Goal: Information Seeking & Learning: Learn about a topic

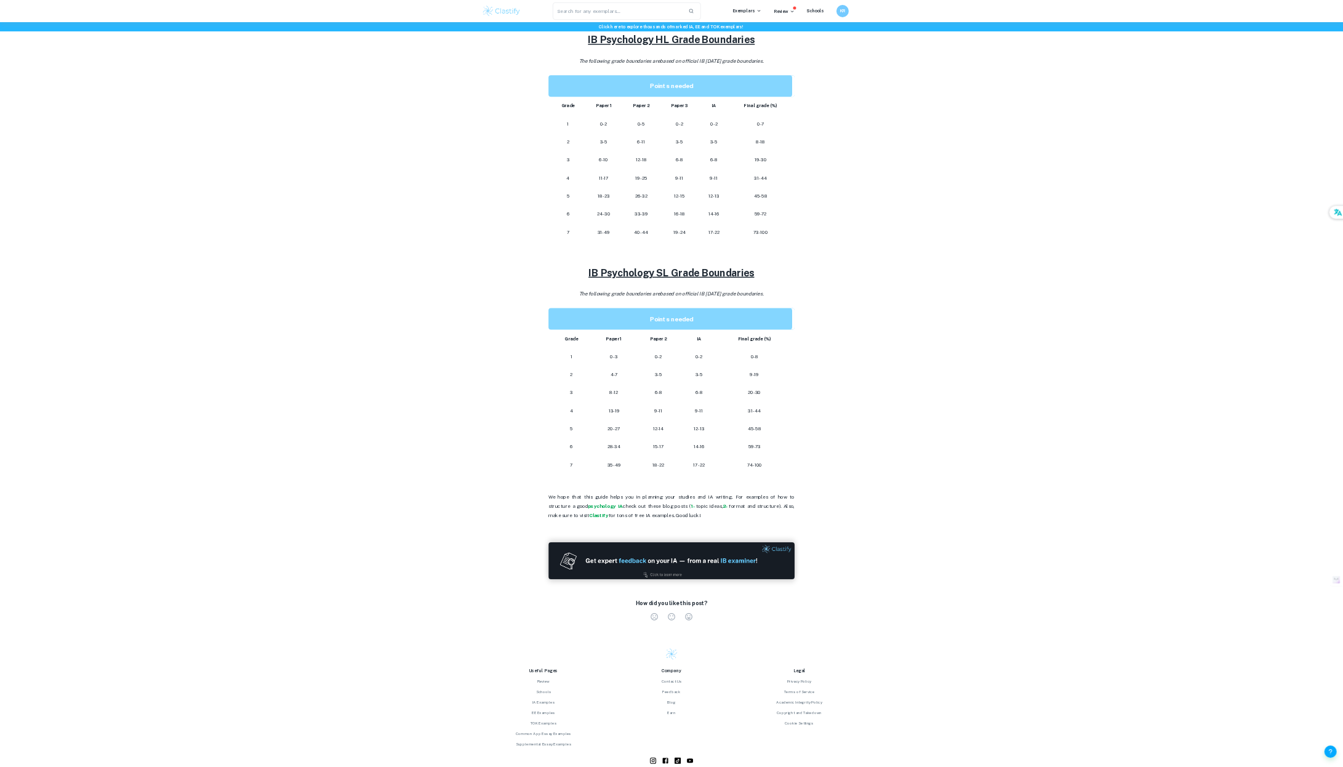
scroll to position [545, 0]
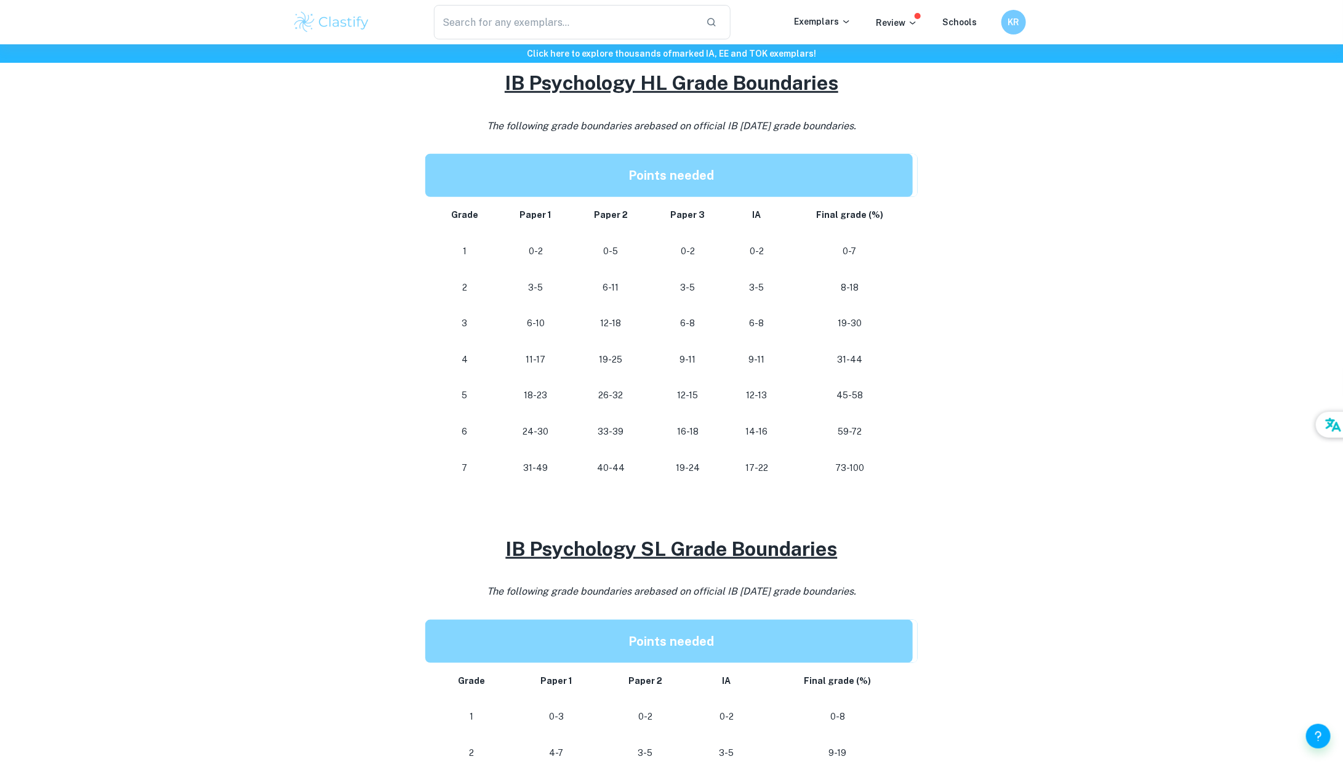
click at [924, 375] on div "IB Psychology Grade Boundaries By Roxanne • February 2, 2024 Get feedback on yo…" at bounding box center [671, 412] width 758 height 1724
drag, startPoint x: 625, startPoint y: 465, endPoint x: 602, endPoint y: 465, distance: 22.2
click at [602, 465] on p "40-44" at bounding box center [611, 468] width 57 height 17
click at [599, 465] on p "40-44" at bounding box center [611, 468] width 57 height 17
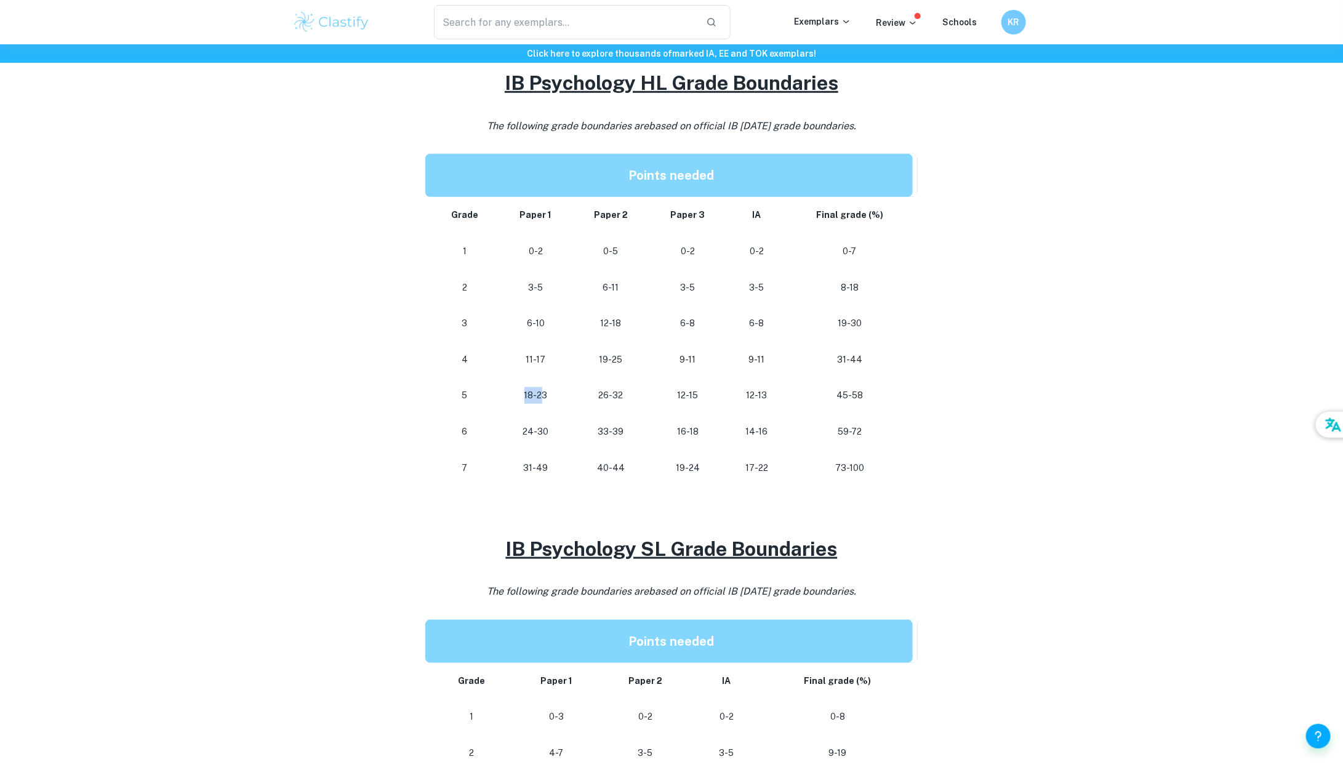
drag, startPoint x: 524, startPoint y: 394, endPoint x: 541, endPoint y: 394, distance: 16.6
click at [541, 394] on p "18-23" at bounding box center [536, 395] width 54 height 17
drag, startPoint x: 535, startPoint y: 394, endPoint x: 523, endPoint y: 394, distance: 12.3
click at [523, 394] on p "18-23" at bounding box center [536, 395] width 54 height 17
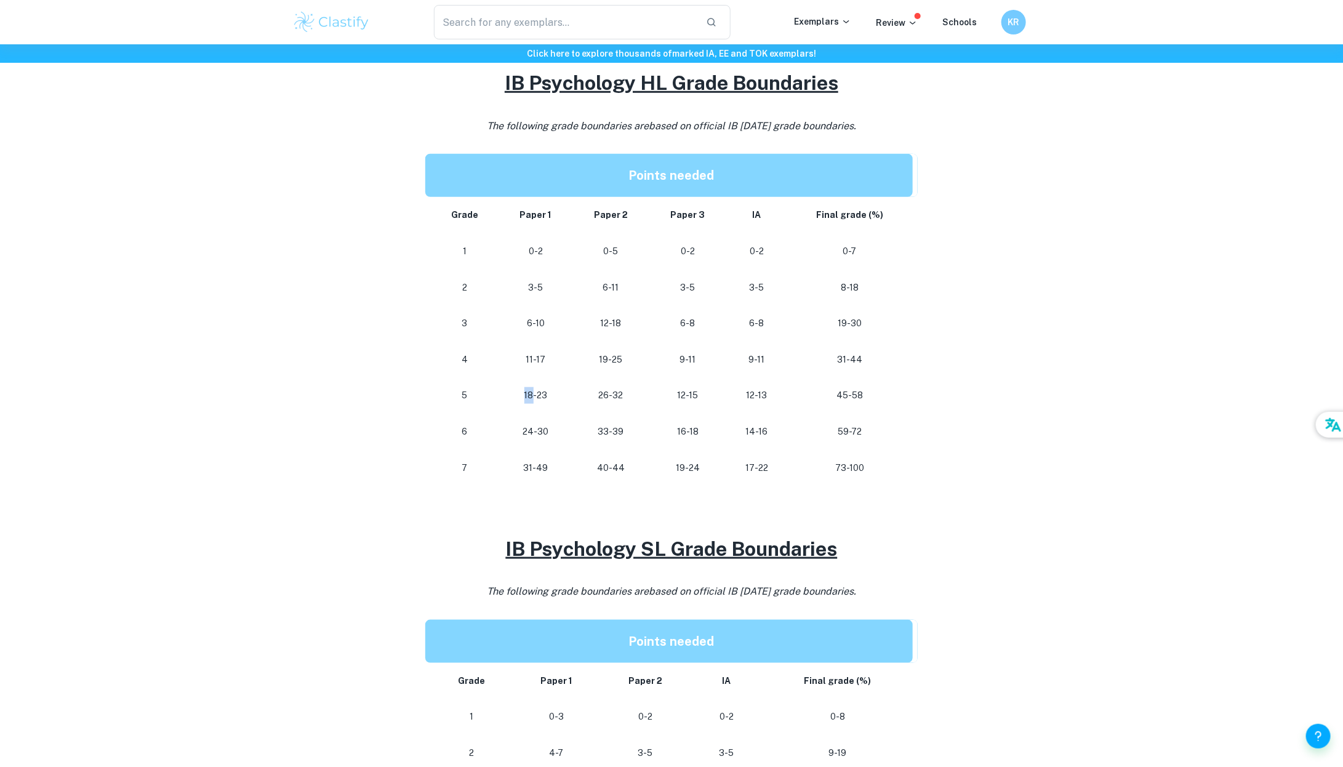
click at [523, 394] on p "18-23" at bounding box center [536, 395] width 54 height 17
drag, startPoint x: 523, startPoint y: 394, endPoint x: 530, endPoint y: 394, distance: 6.8
click at [530, 394] on p "18-23" at bounding box center [536, 395] width 54 height 17
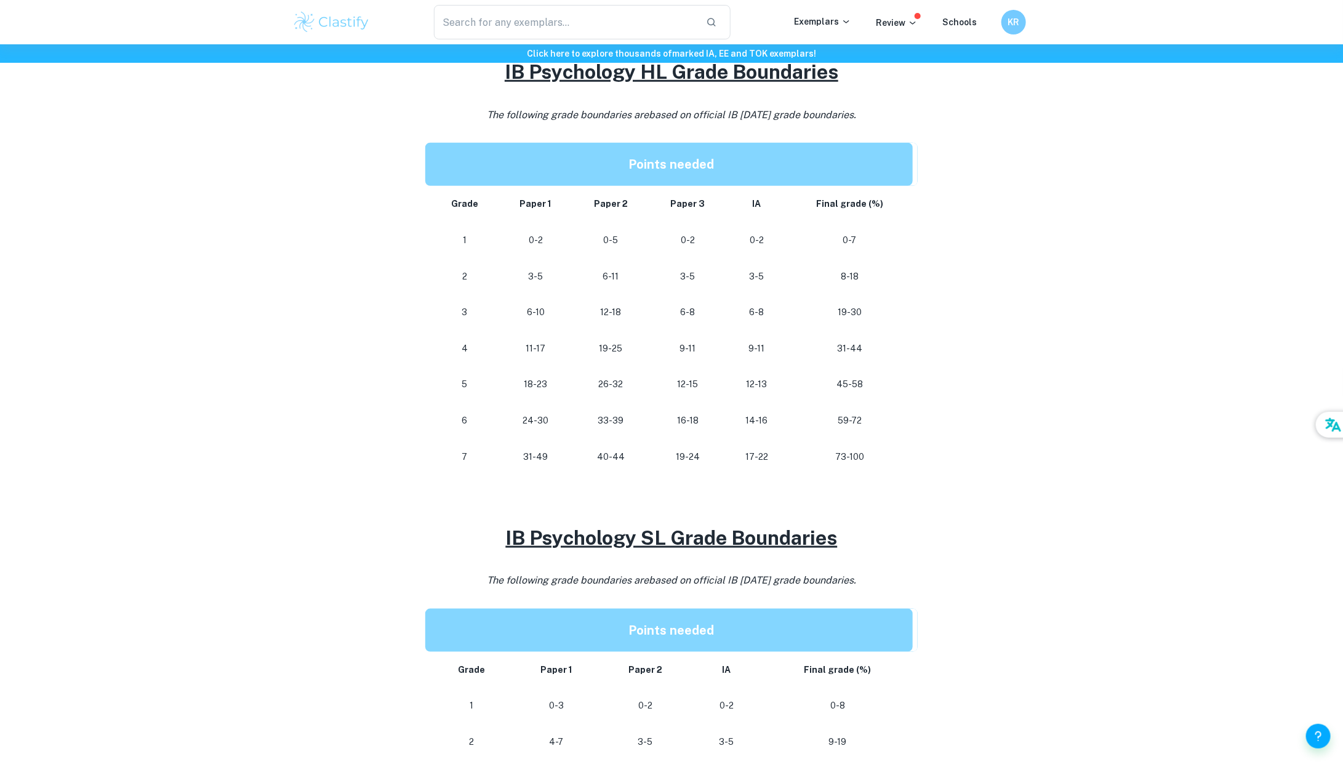
scroll to position [549, 0]
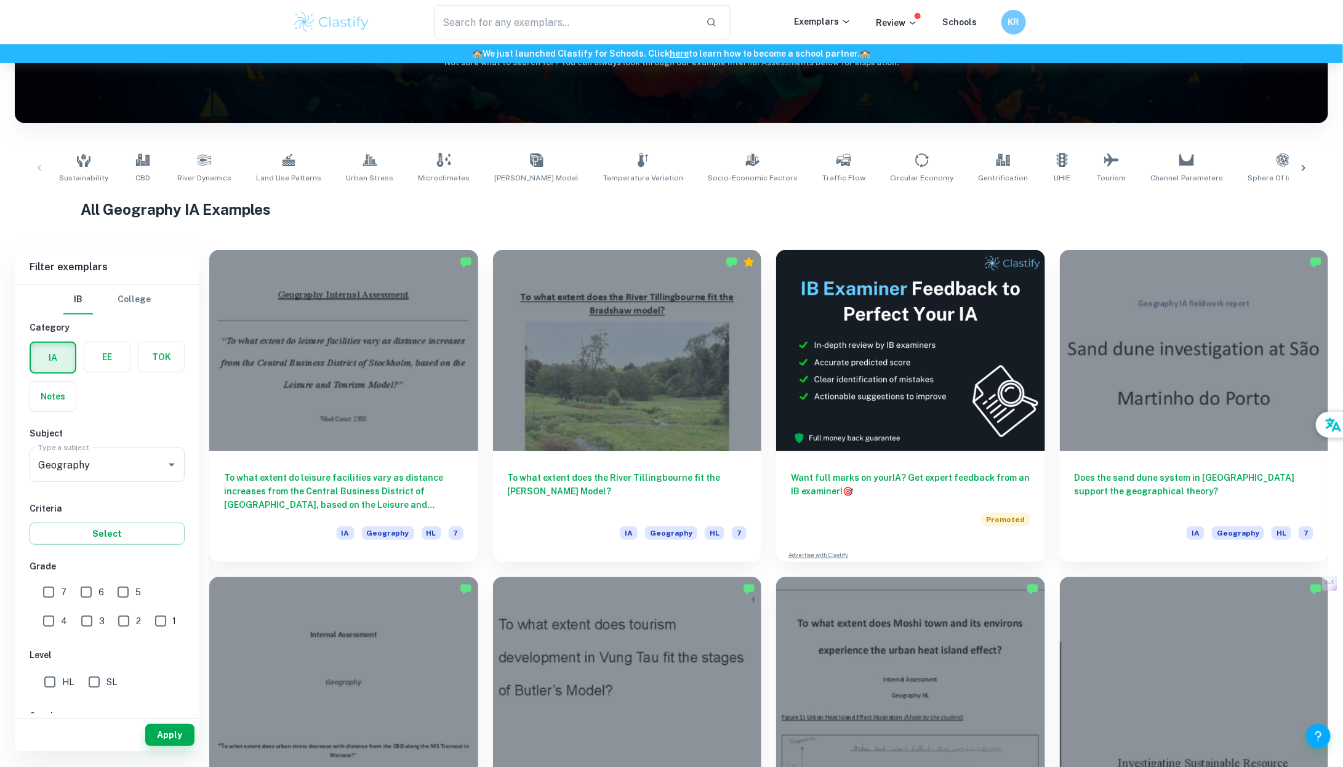
scroll to position [89, 0]
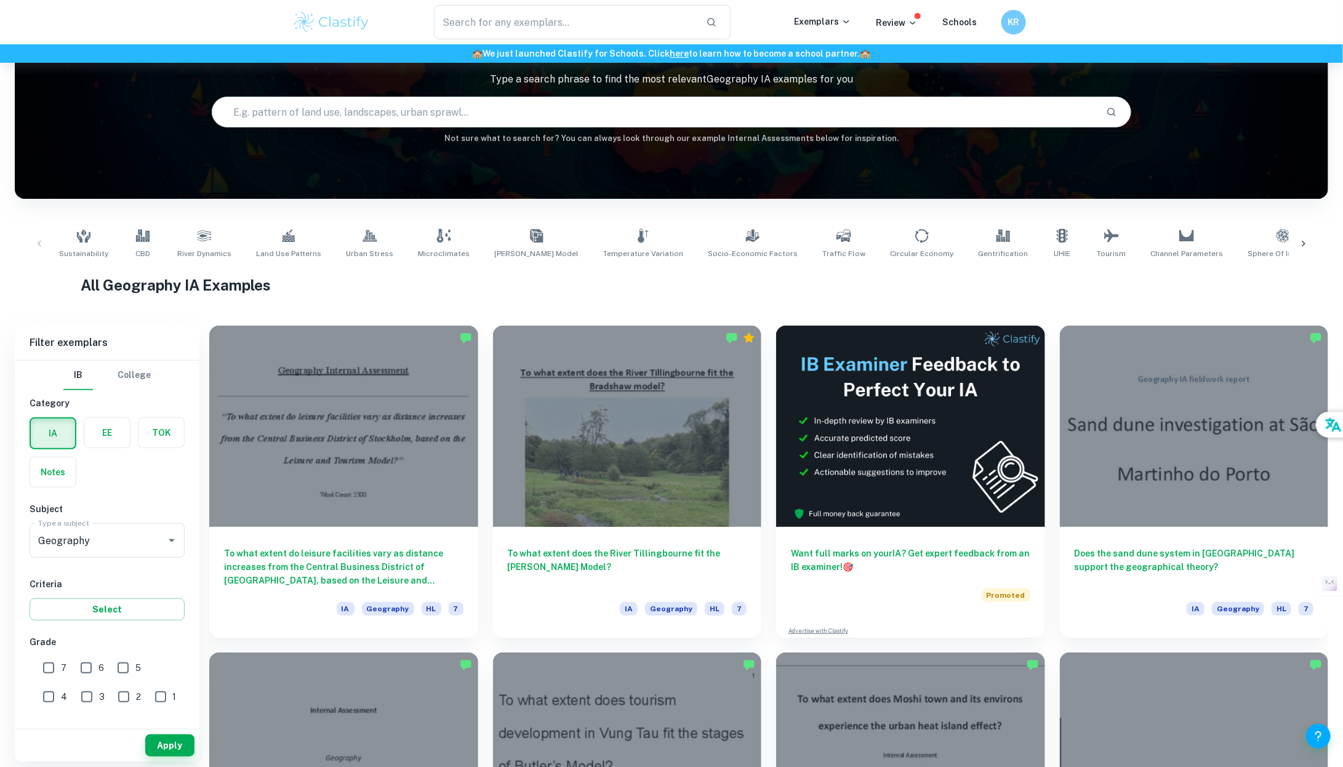
click at [703, 108] on input "text" at bounding box center [654, 112] width 884 height 34
type input "h"
type input "honeypot"
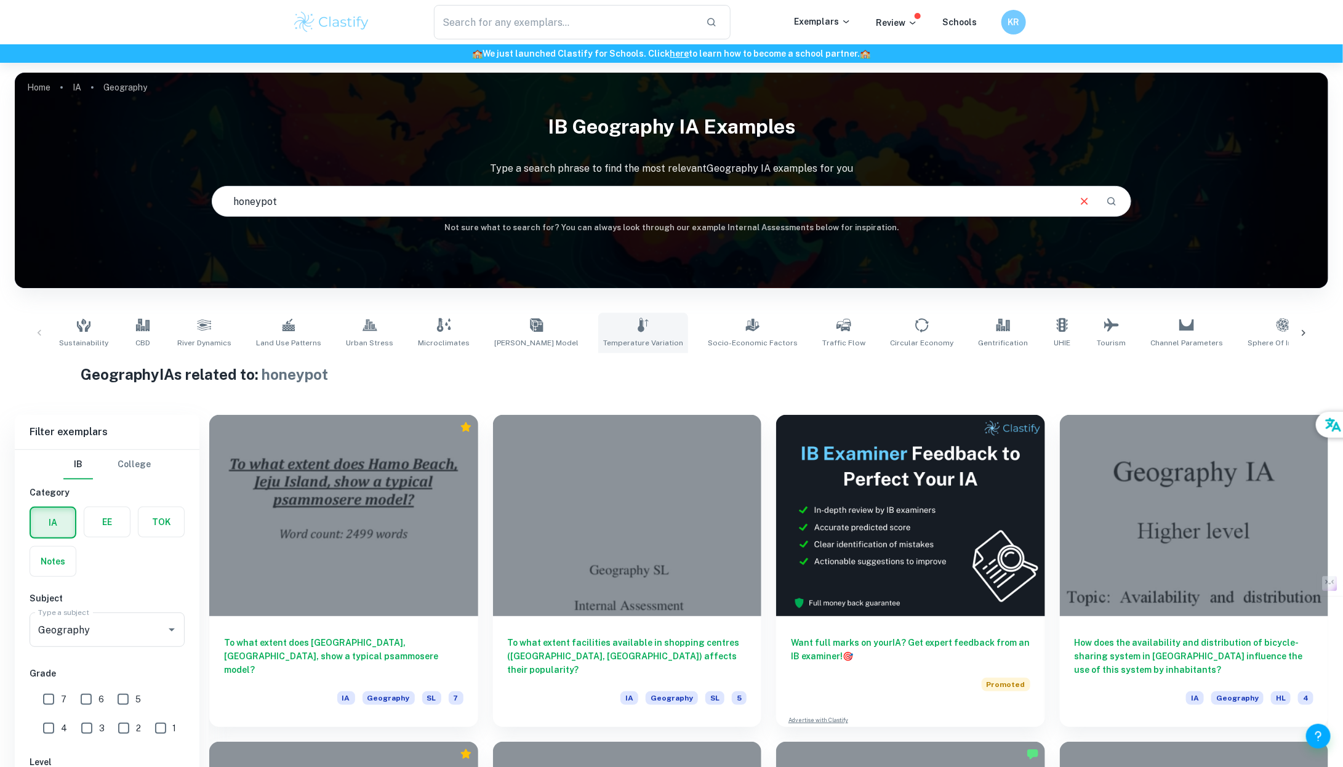
scroll to position [68, 0]
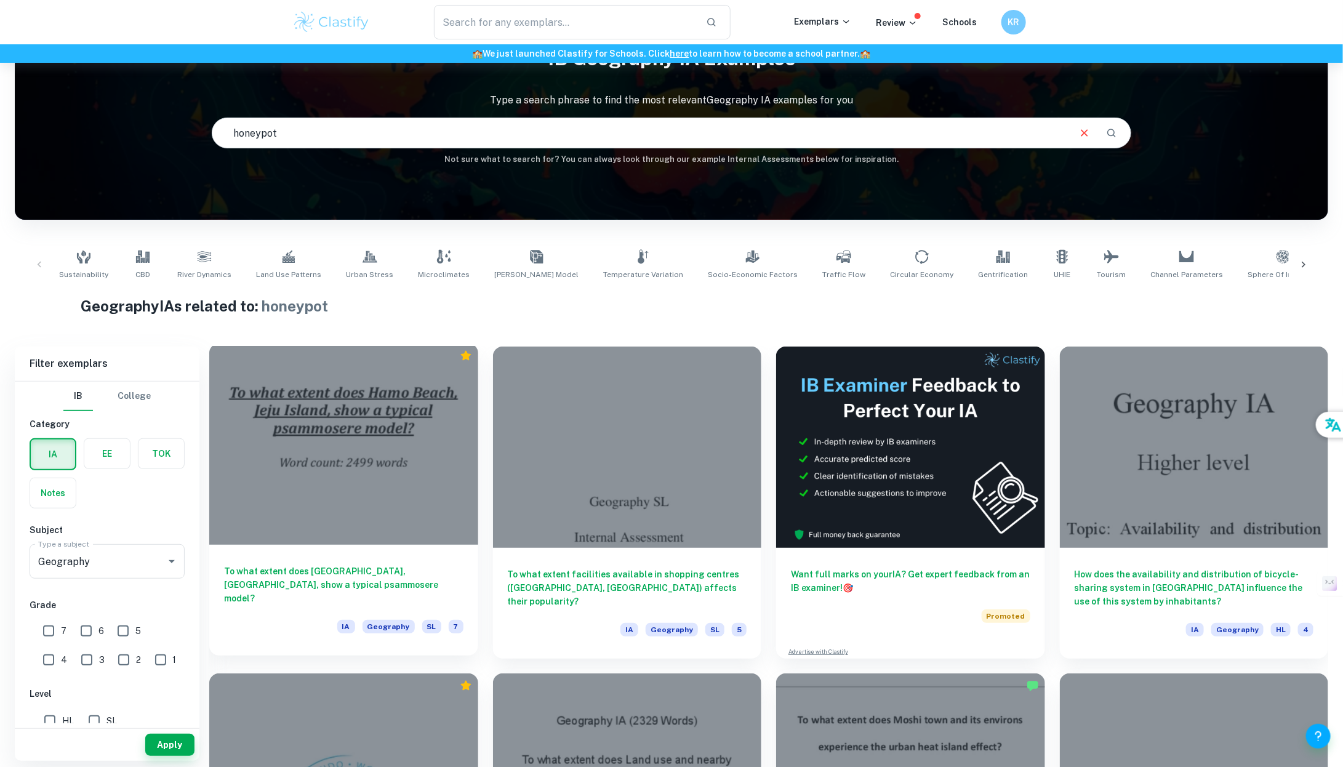
click at [423, 495] on div at bounding box center [343, 443] width 269 height 201
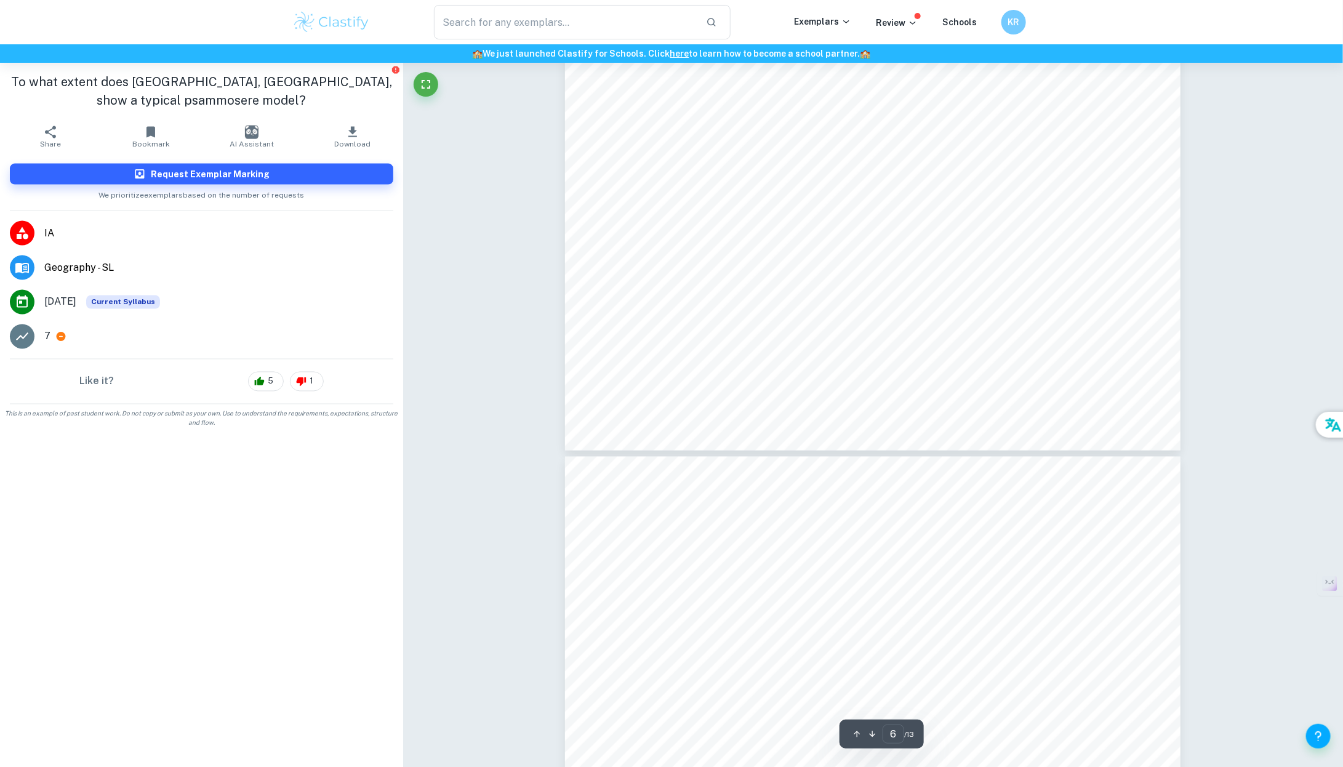
scroll to position [3860, 0]
click at [368, 186] on div "We prioritize exemplars based on the number of requests" at bounding box center [201, 193] width 383 height 16
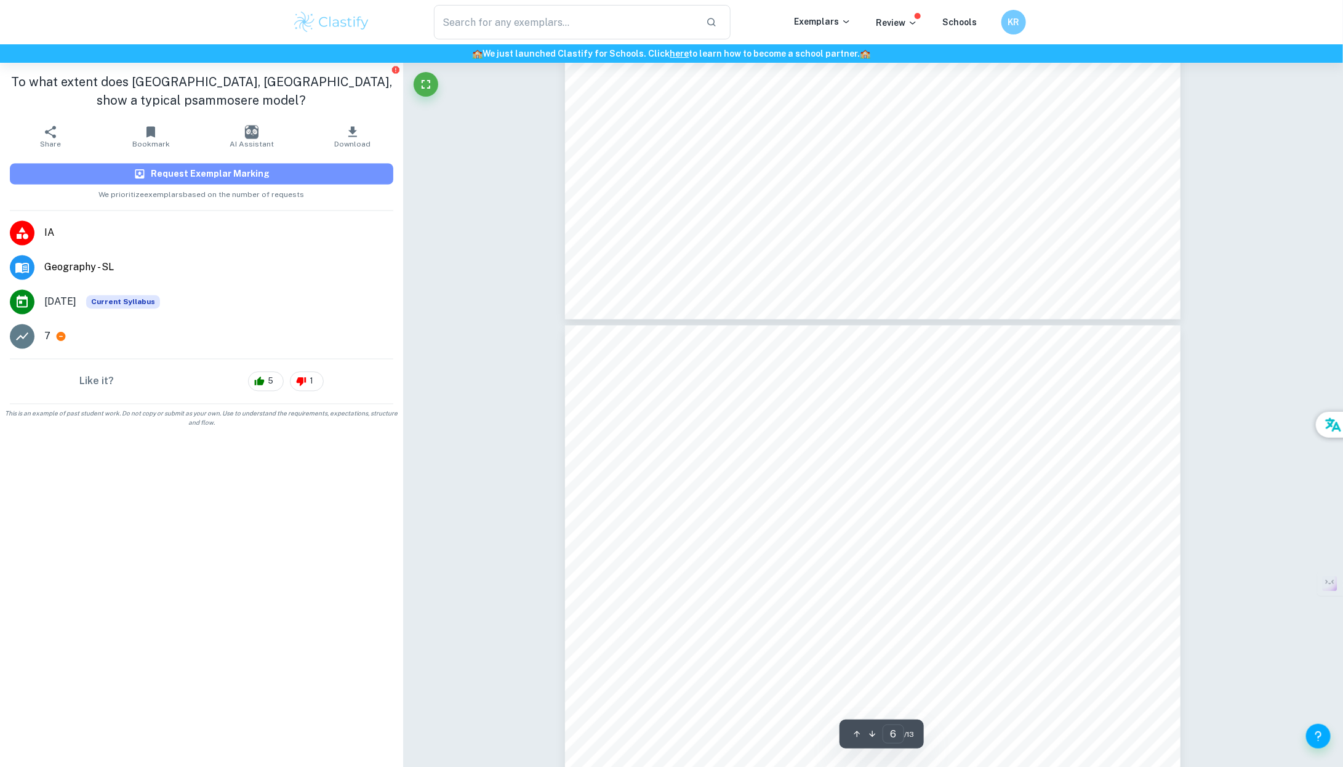
click at [368, 177] on button "Request Exemplar Marking" at bounding box center [201, 174] width 383 height 21
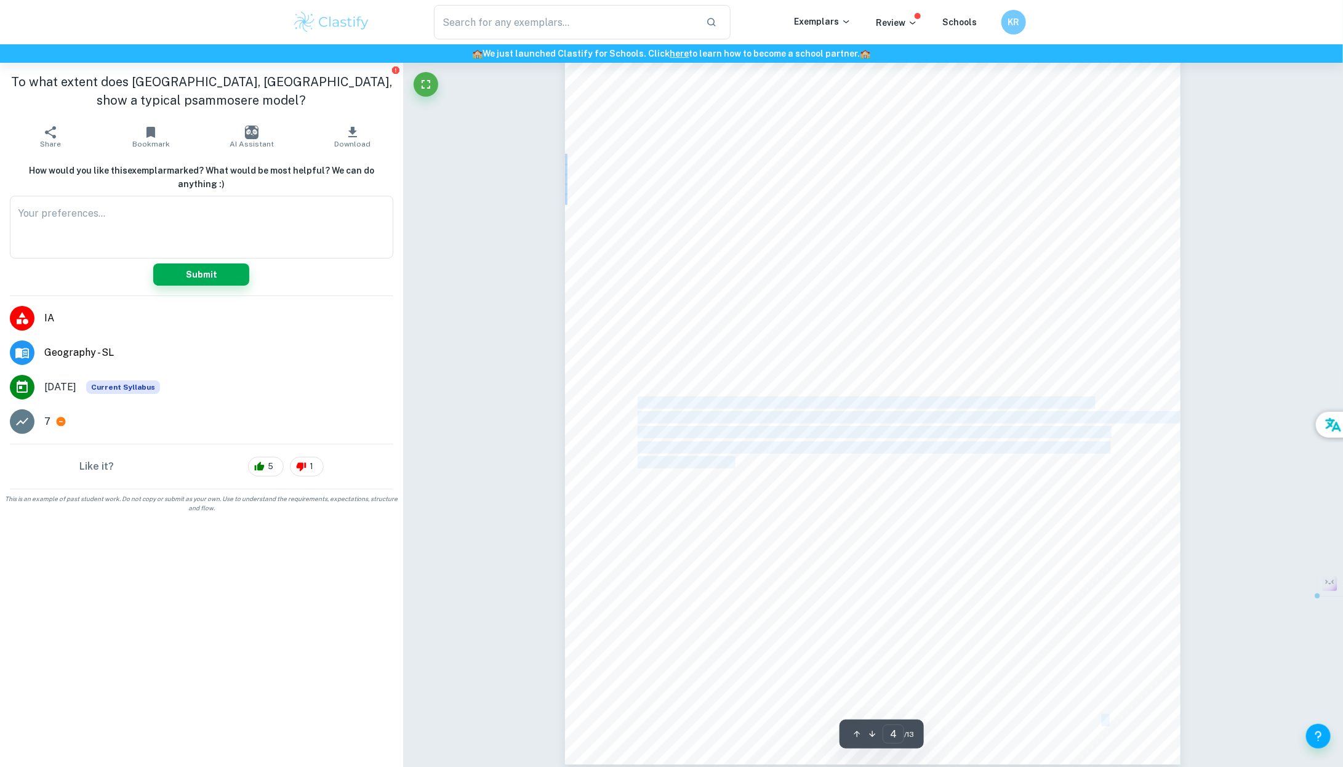
drag, startPoint x: 738, startPoint y: 464, endPoint x: 639, endPoint y: 402, distance: 116.1
click at [639, 402] on div "This fieldwork investigation focuses on [GEOGRAPHIC_DATA], [GEOGRAPHIC_DATA], […" at bounding box center [872, 366] width 615 height 796
copy div "The data collection took place on [DATE] 10:00 AM to 12:00 PM at [GEOGRAPHIC_DA…"
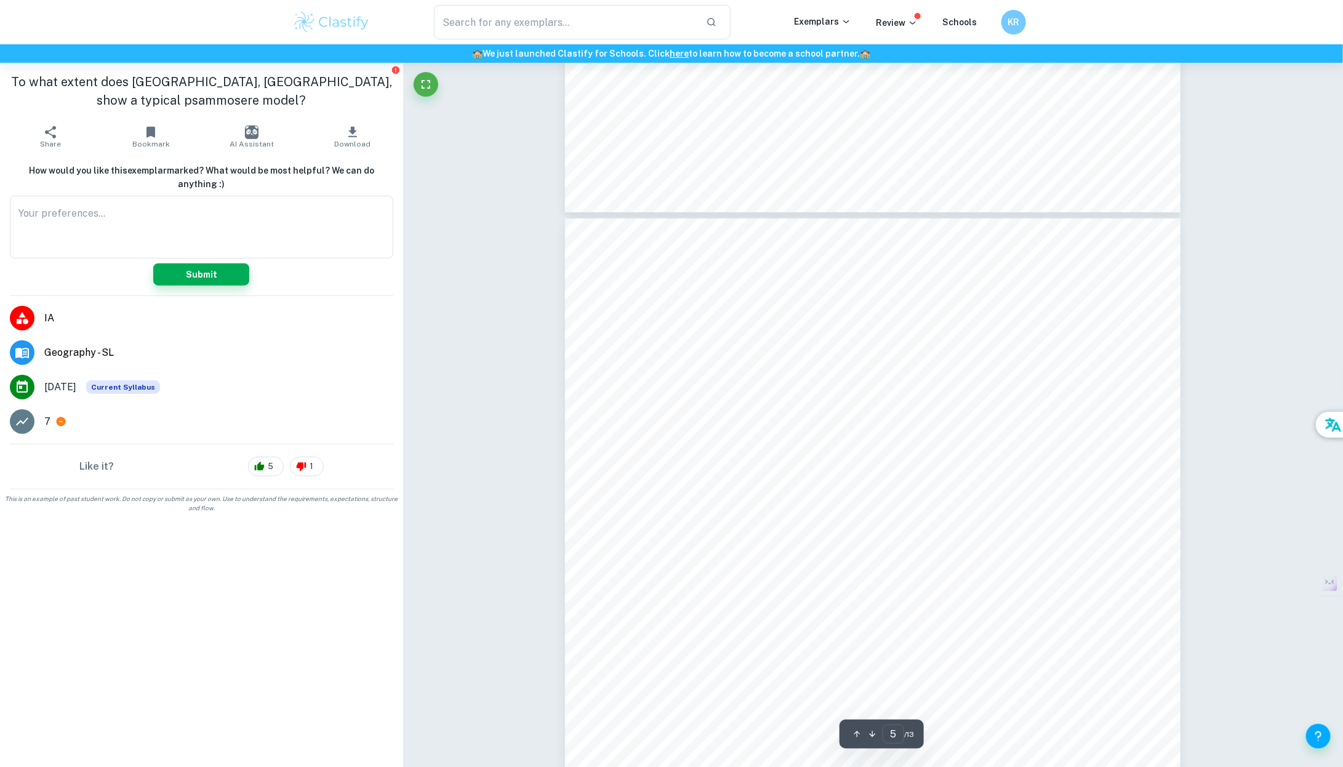
click at [700, 516] on div "Data Key Equipment Method Distance from shoreline (m) 1. Measure the distance f…" at bounding box center [872, 616] width 615 height 796
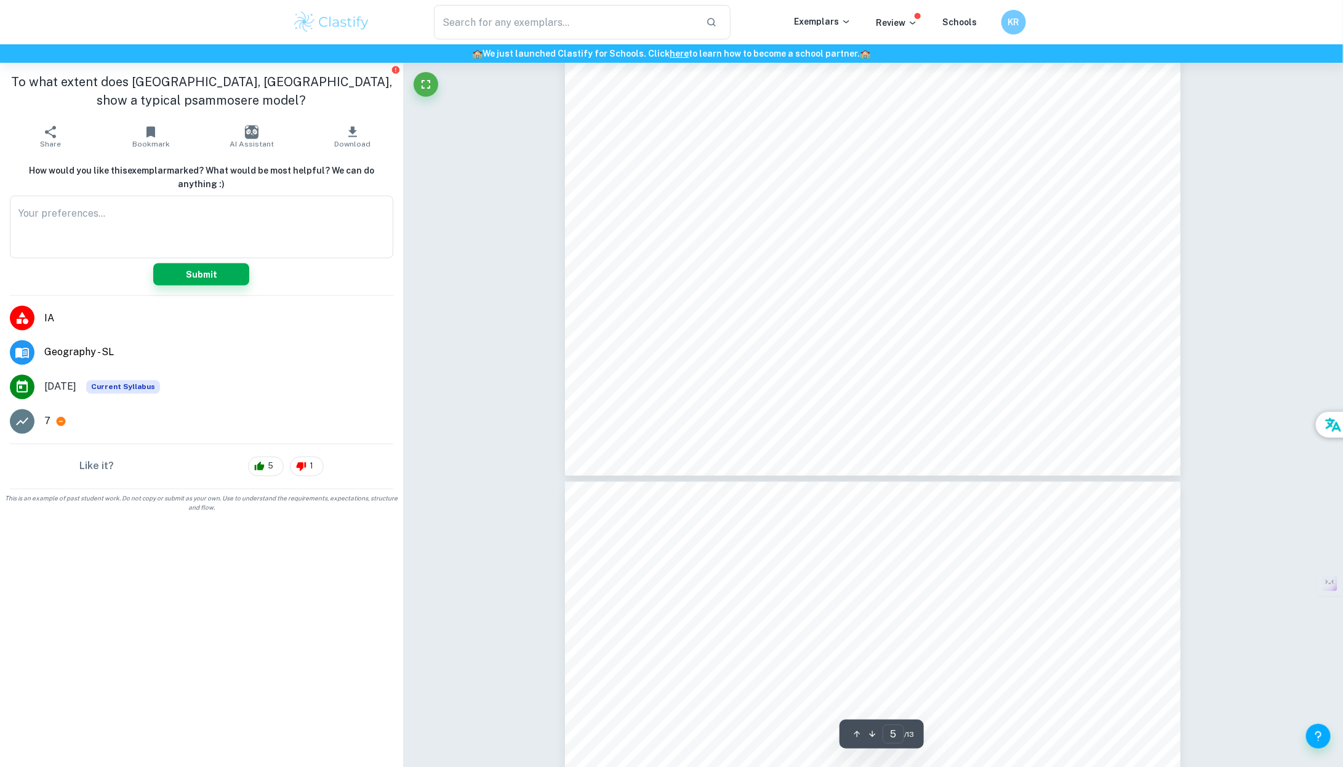
type input "6"
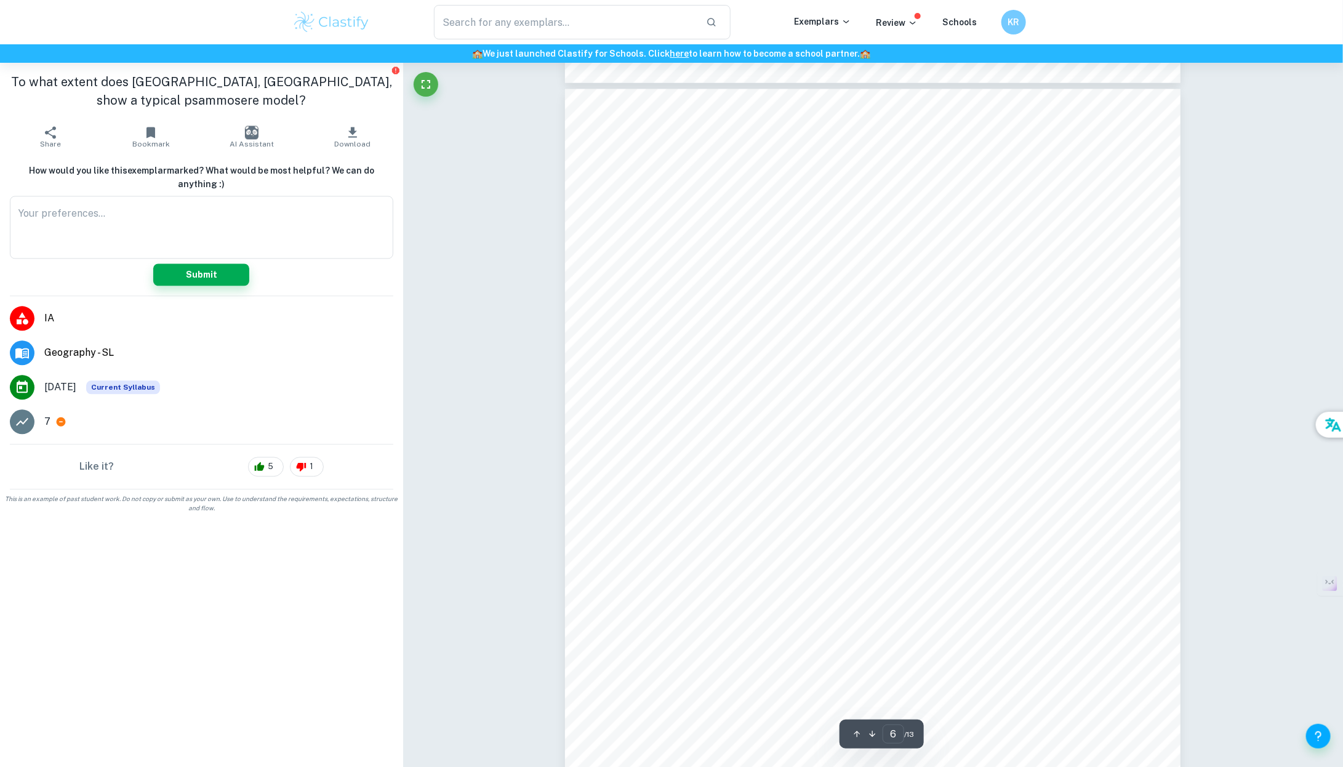
scroll to position [4276, 0]
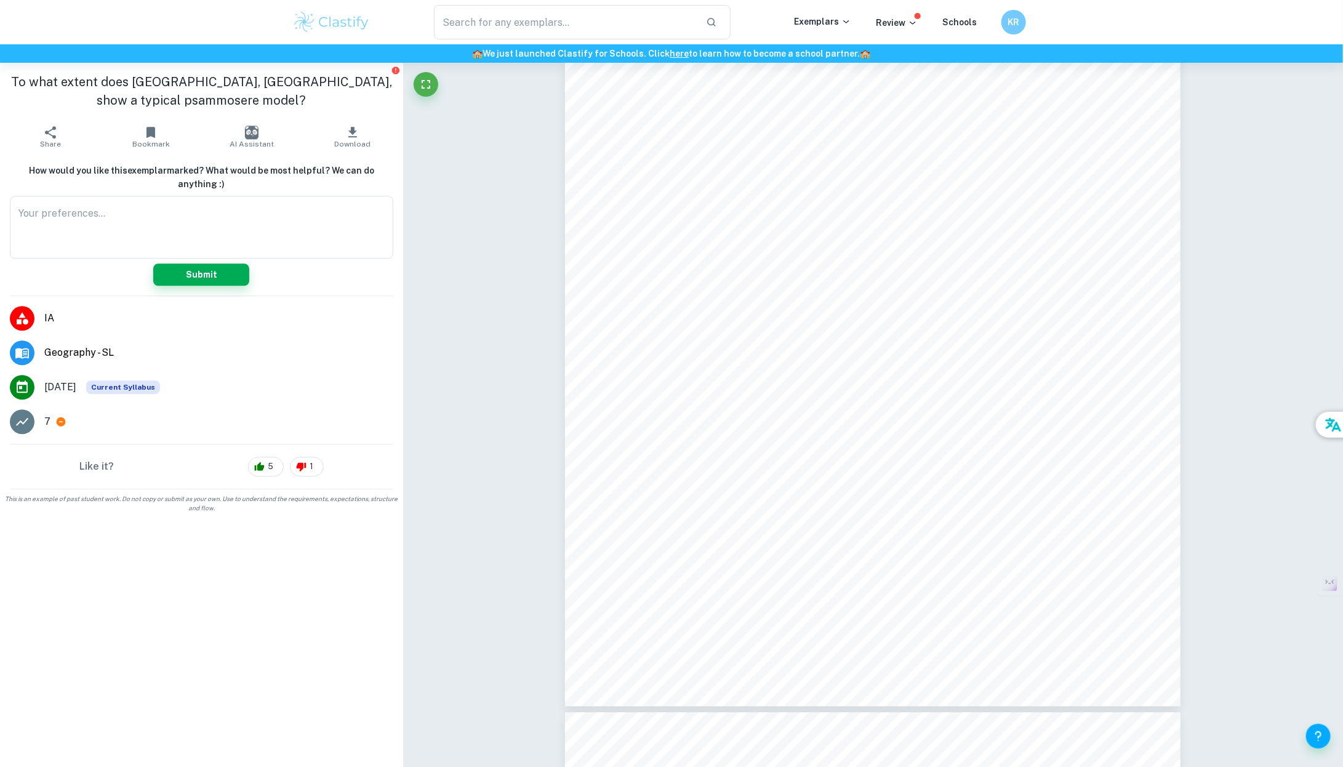
scroll to position [63, 0]
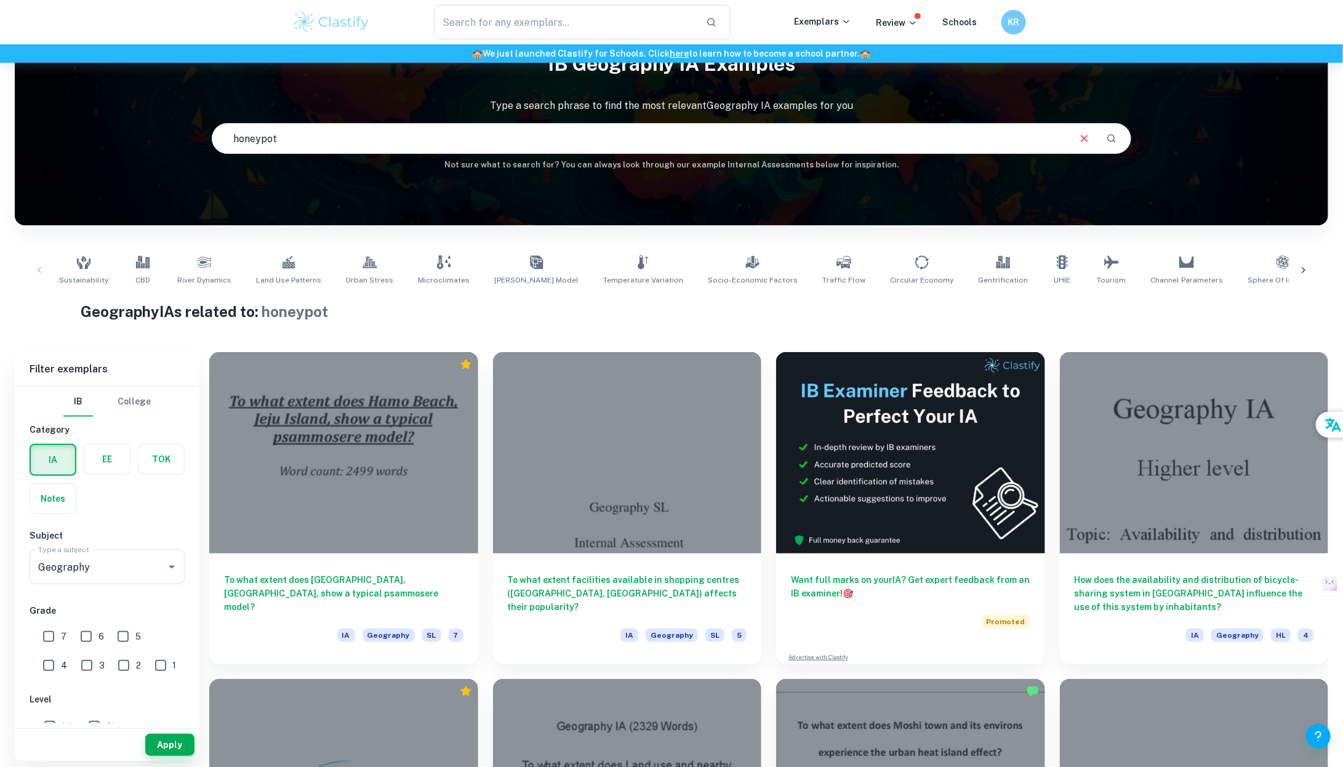
drag, startPoint x: 455, startPoint y: 137, endPoint x: 86, endPoint y: 137, distance: 369.2
click at [86, 137] on div "IB Geography IA examples Type a search phrase to find the most relevant Geograp…" at bounding box center [671, 107] width 1313 height 127
type input "[PERSON_NAME]"
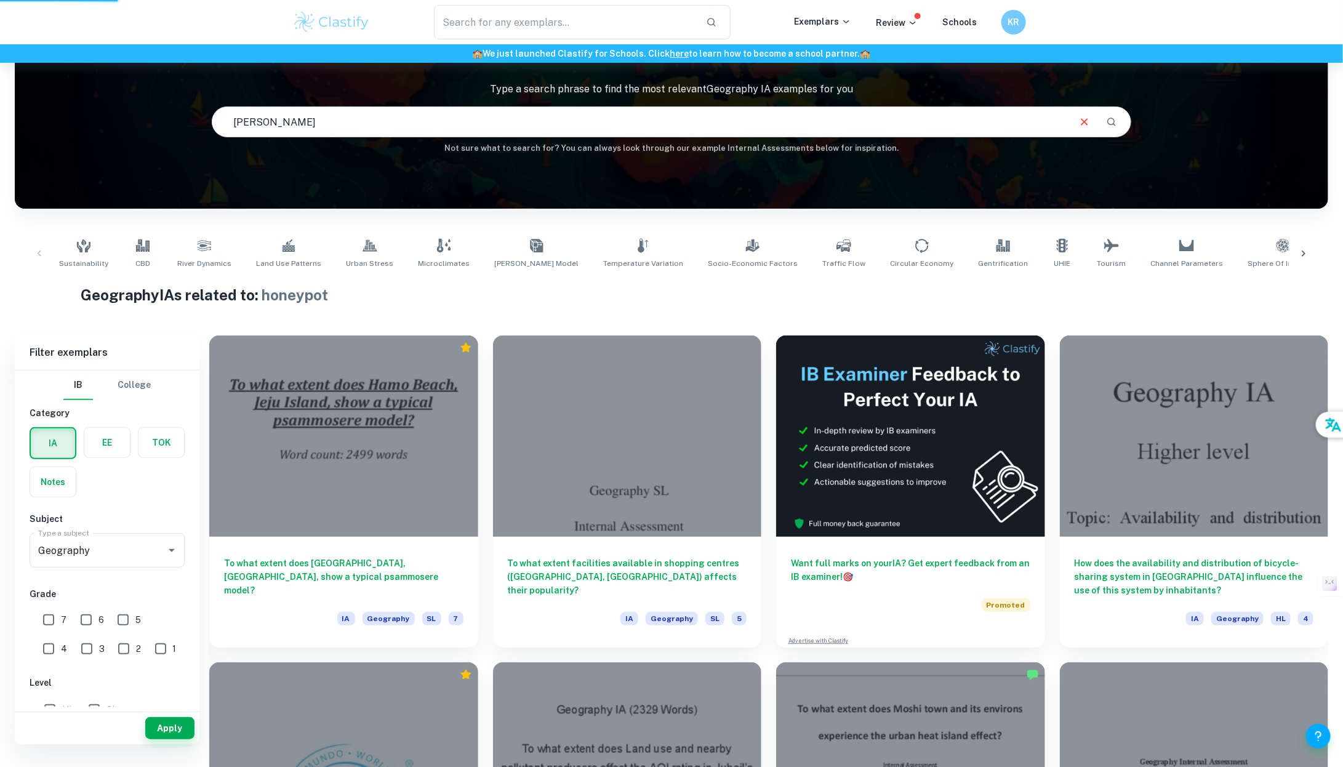
scroll to position [86, 0]
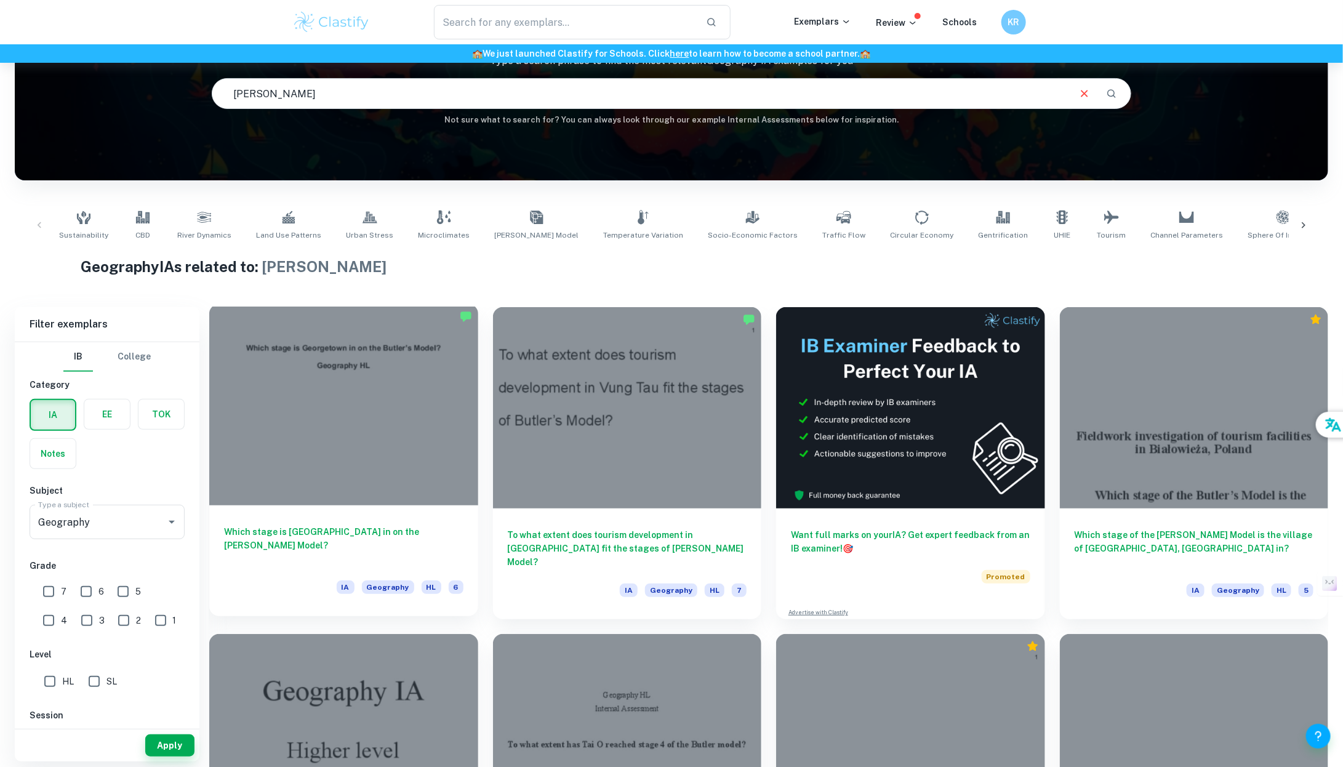
scroll to position [114, 0]
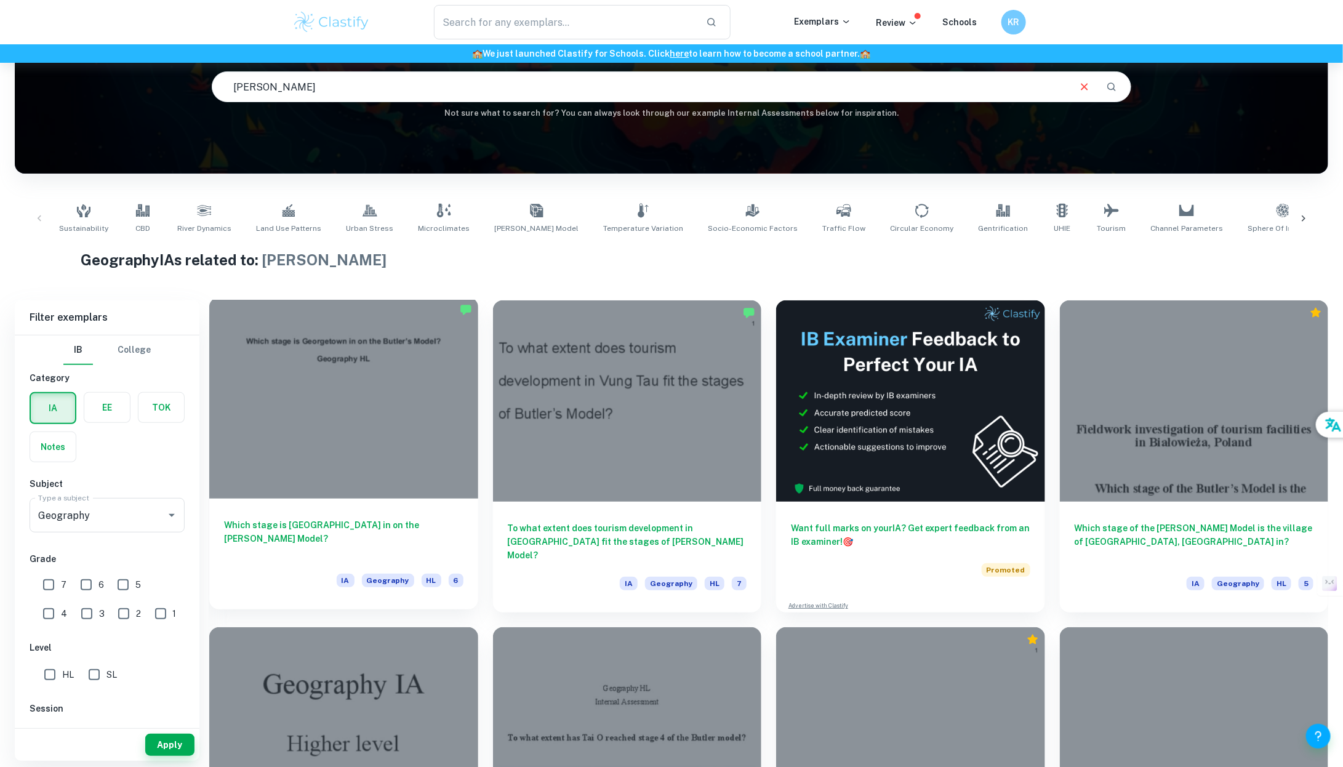
click at [420, 514] on div "Which stage is [GEOGRAPHIC_DATA] in on the [PERSON_NAME] Model? IA Geography HL…" at bounding box center [343, 553] width 269 height 111
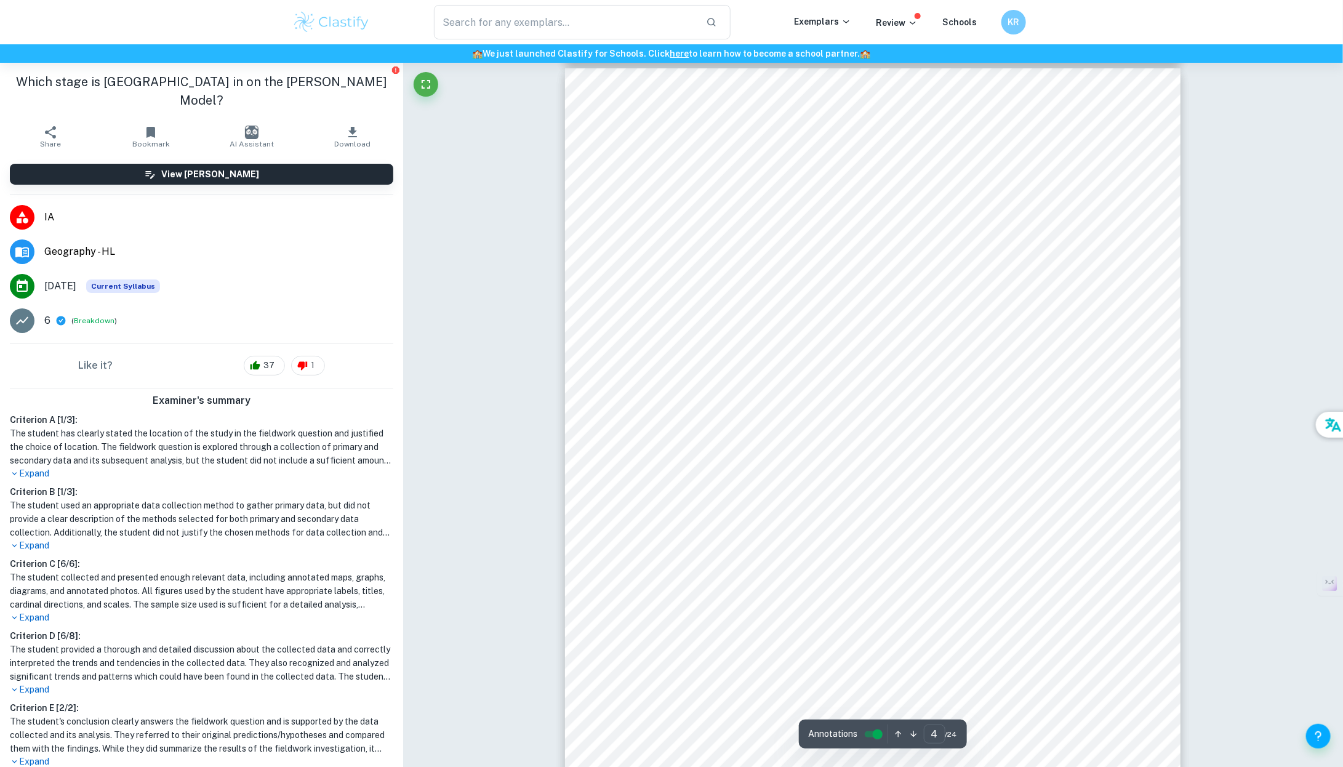
scroll to position [2517, 0]
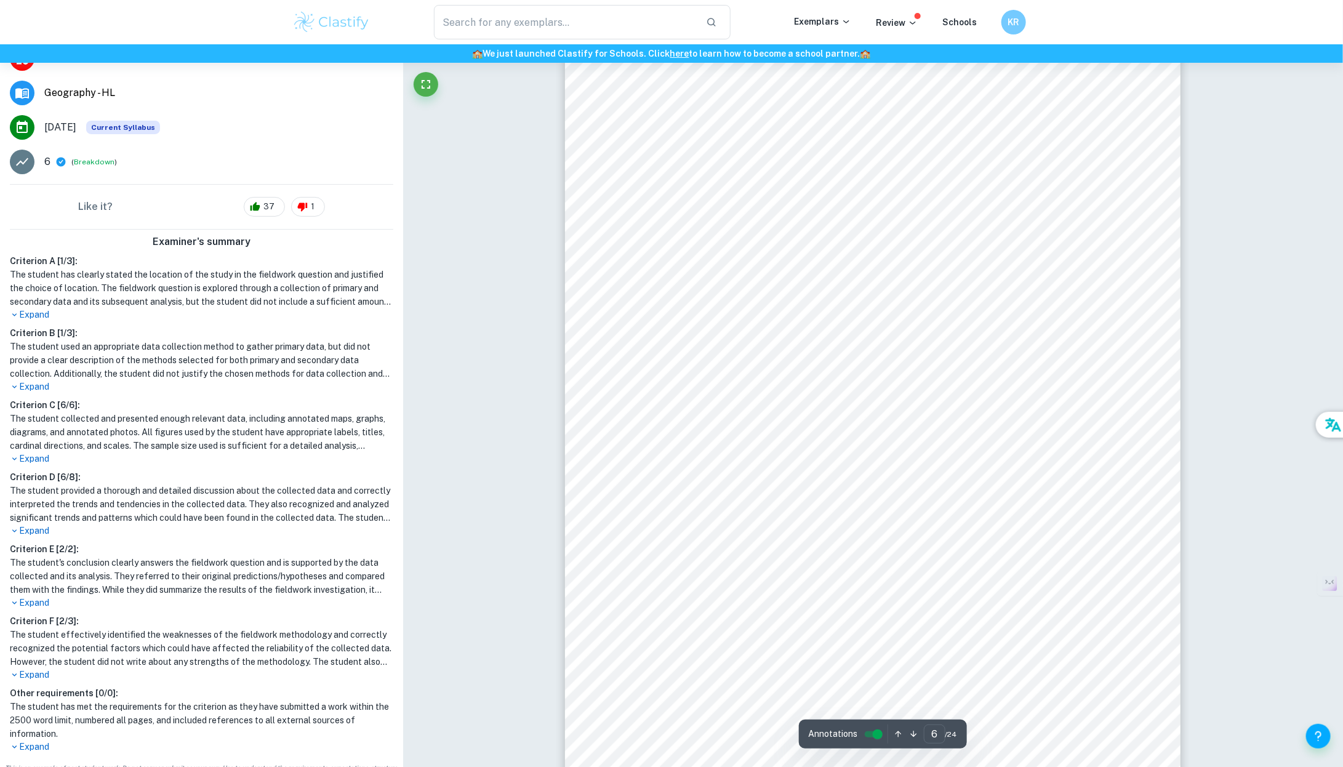
scroll to position [4140, 0]
click at [639, 131] on span "Method I: Questionnaire" at bounding box center [729, 127] width 184 height 16
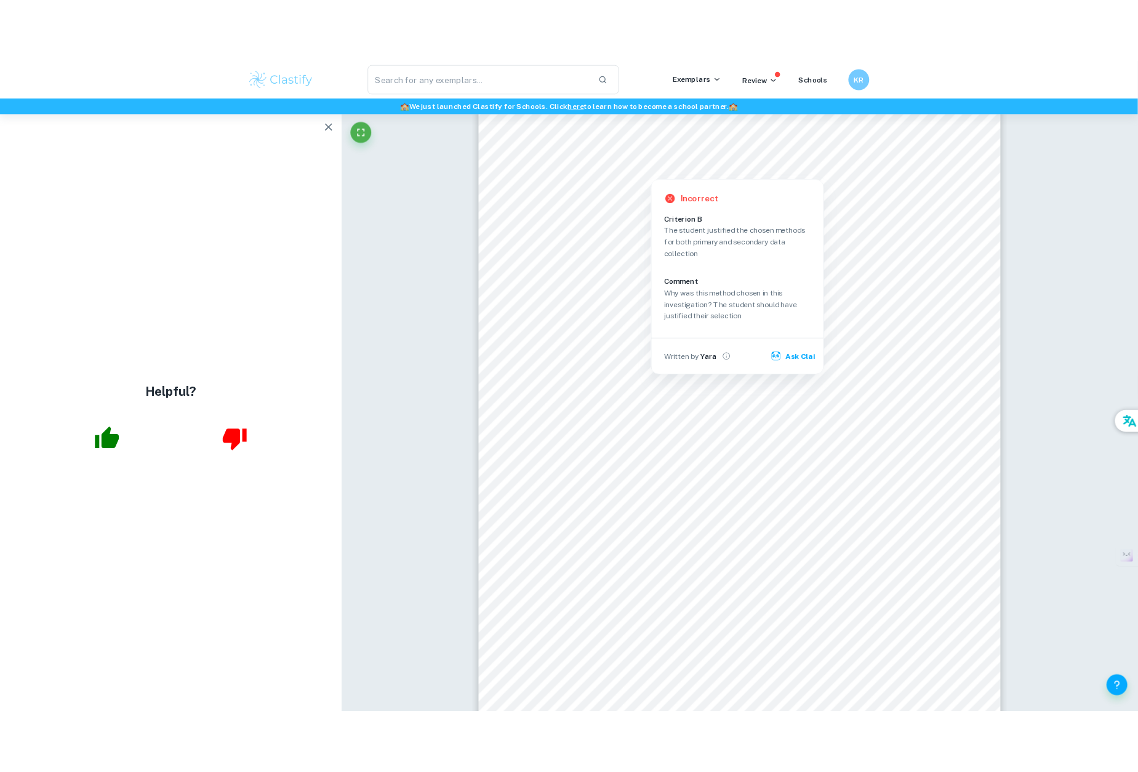
scroll to position [0, 0]
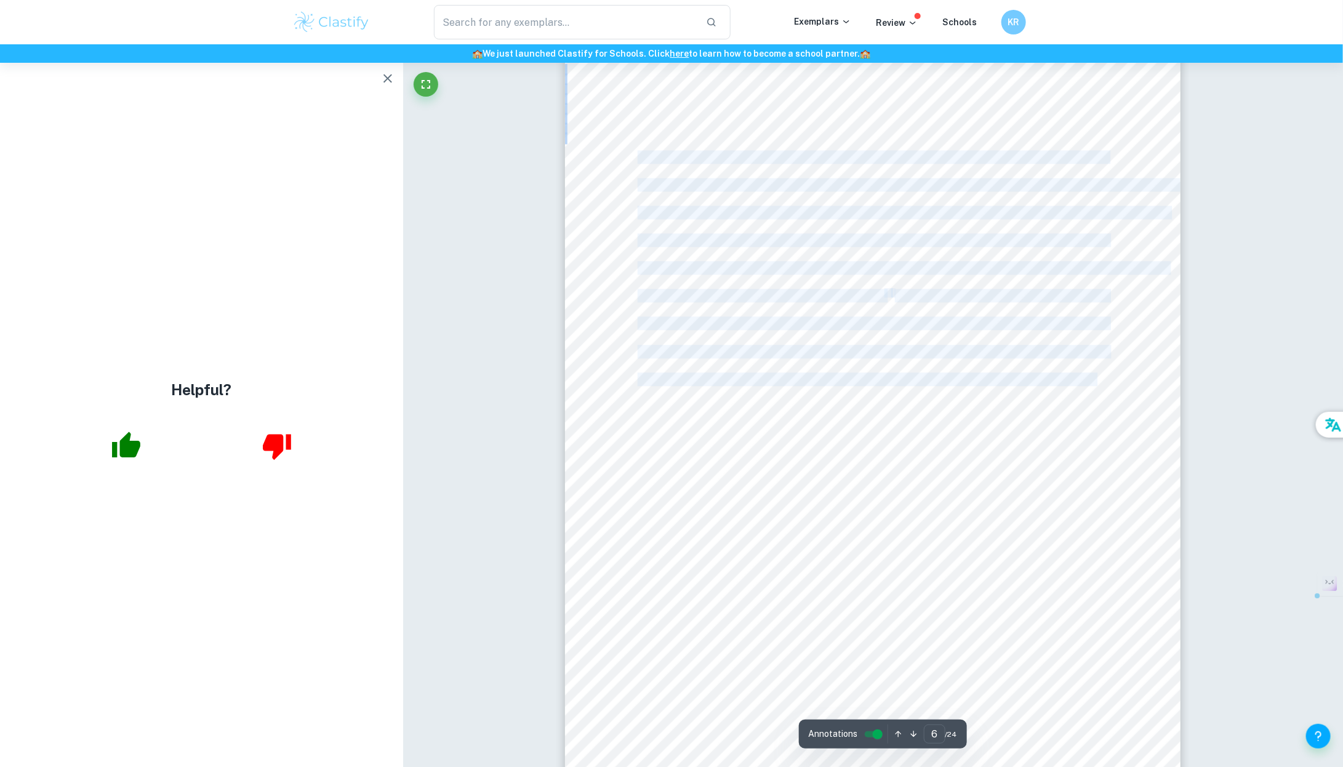
drag, startPoint x: 639, startPoint y: 153, endPoint x: 1100, endPoint y: 380, distance: 514.3
click at [1100, 380] on div "- 6 - Method I: Questionnaire A questionnaire was asked (Appendix 1) looking at…" at bounding box center [872, 443] width 615 height 796
copy div "A questionnaire was asked (Appendix 1) looking at a range of factors from how o…"
click at [988, 244] on span "whilst being able to distinguish between those respondents who don’t come here …" at bounding box center [872, 240] width 470 height 12
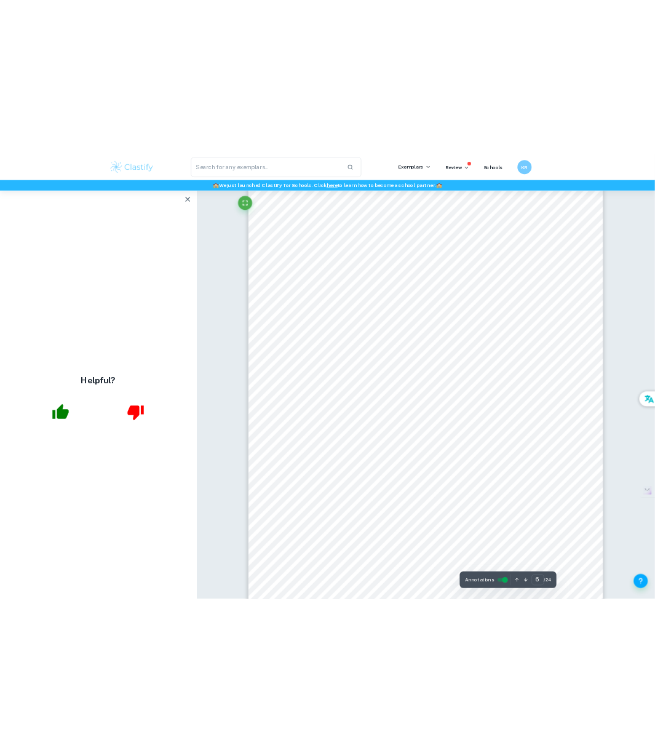
scroll to position [3797, 0]
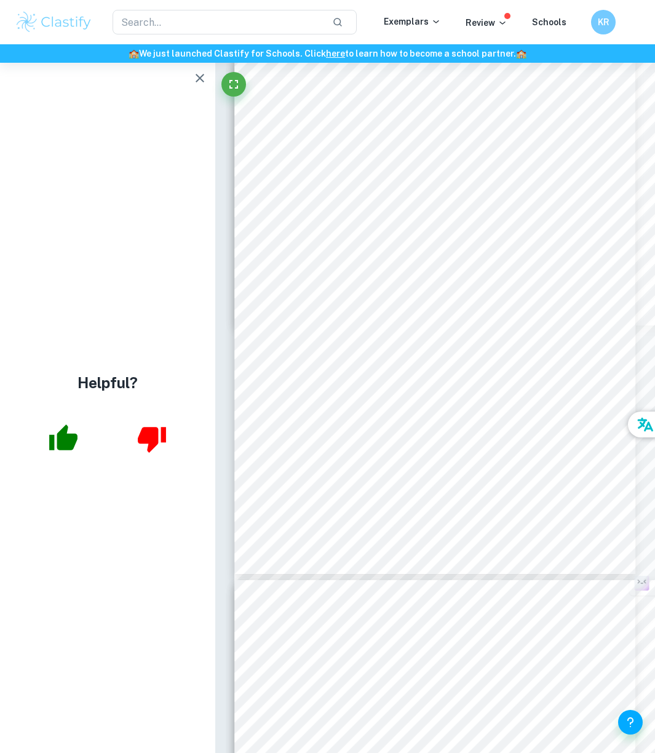
click at [293, 288] on div "- 8 - The results gathered from this question showed that more than half of the…" at bounding box center [434, 314] width 401 height 519
click at [200, 77] on icon "button" at bounding box center [200, 78] width 9 height 9
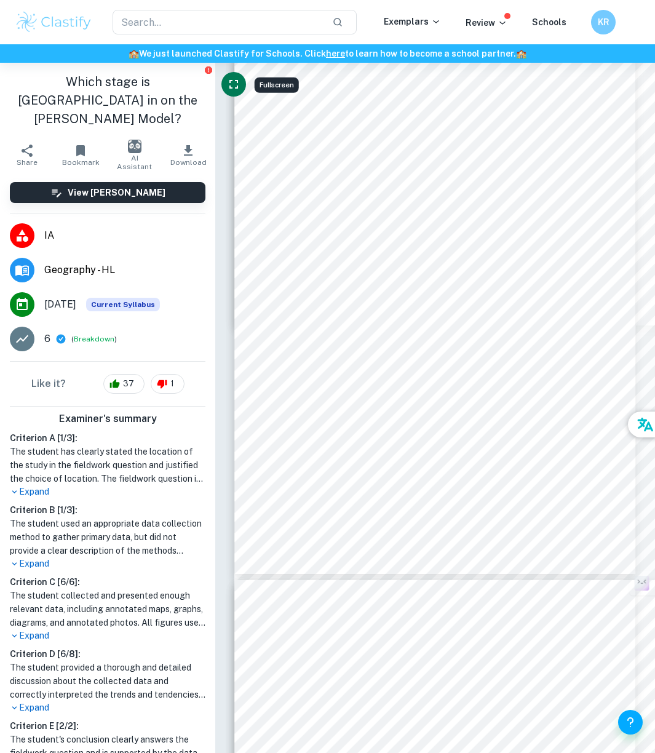
click at [240, 89] on icon "Fullscreen" at bounding box center [233, 84] width 15 height 15
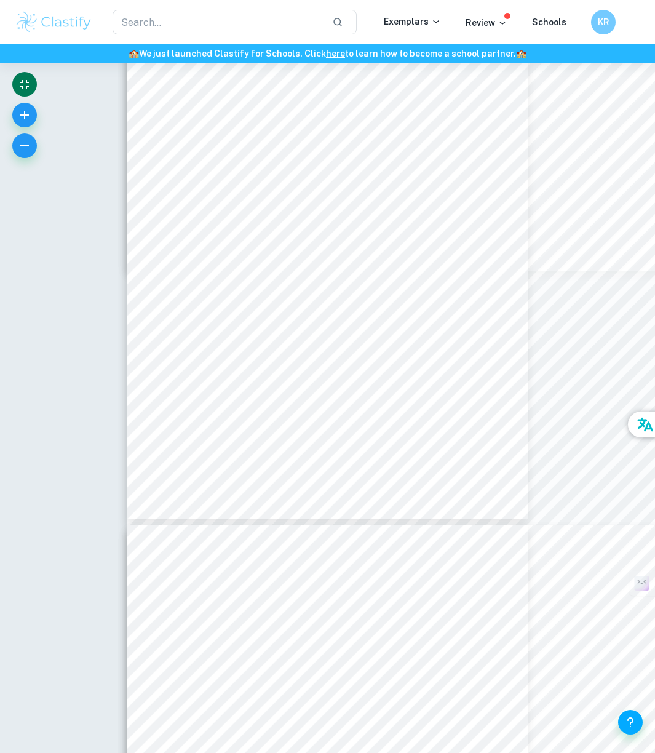
scroll to position [376, 0]
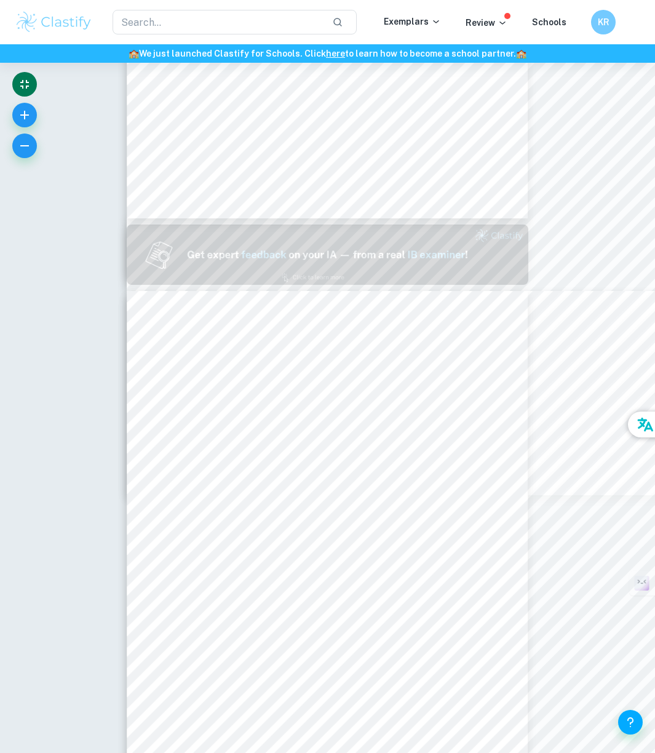
type input "1"
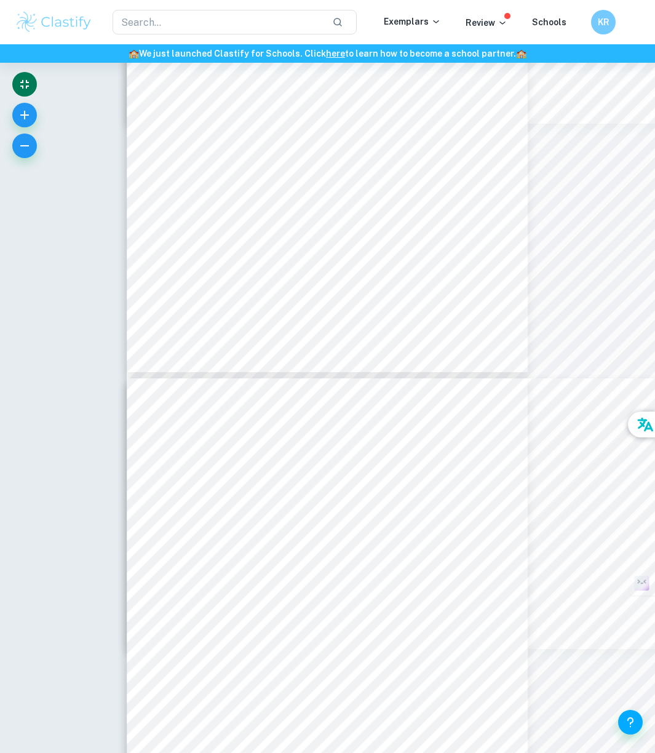
type input "6"
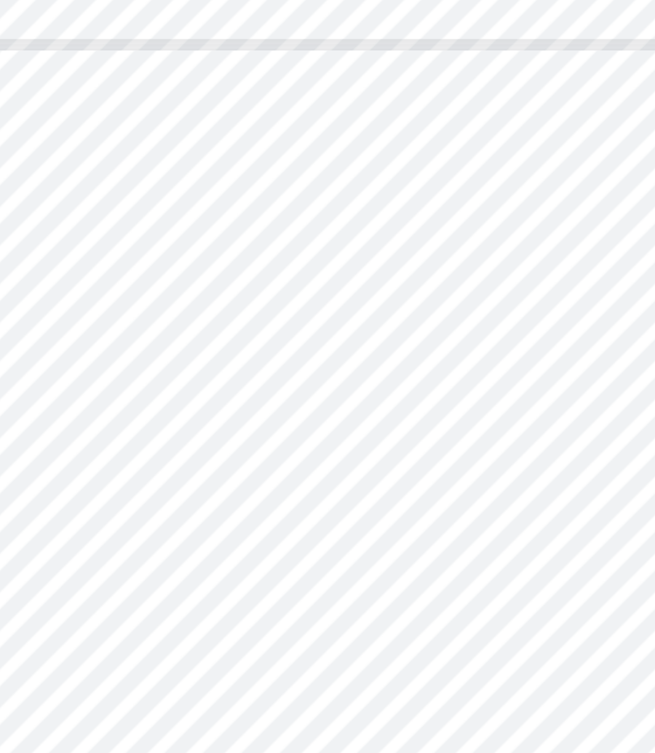
drag, startPoint x: 199, startPoint y: 396, endPoint x: 268, endPoint y: 405, distance: 69.5
click at [268, 406] on div "- 6 - Method I: Questionnaire A questionnaire was asked (Appendix 1) looking at…" at bounding box center [327, 497] width 401 height 519
drag, startPoint x: 268, startPoint y: 402, endPoint x: 199, endPoint y: 400, distance: 68.9
click at [199, 400] on span "to use systematic sampling by asking every 5" at bounding box center [254, 402] width 161 height 8
